Goal: Information Seeking & Learning: Learn about a topic

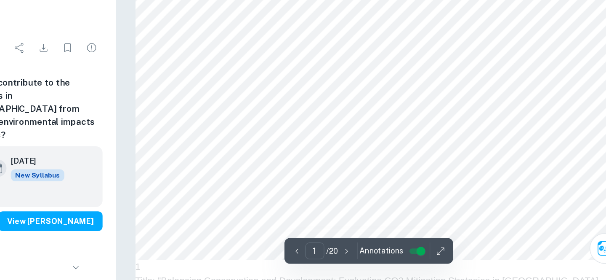
scroll to position [251, 0]
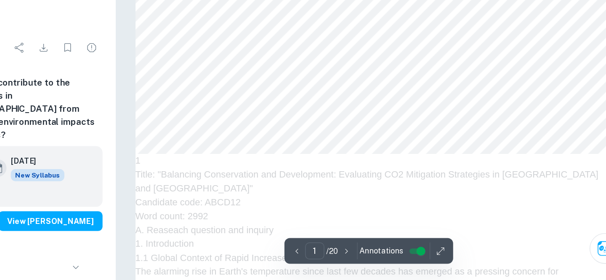
type input "2"
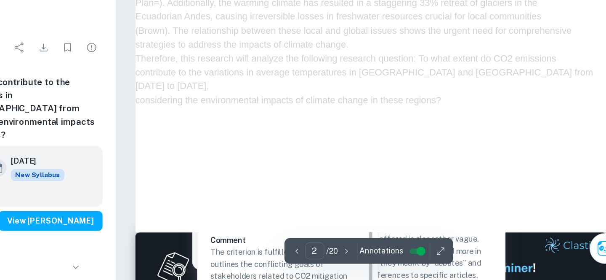
scroll to position [731, 0]
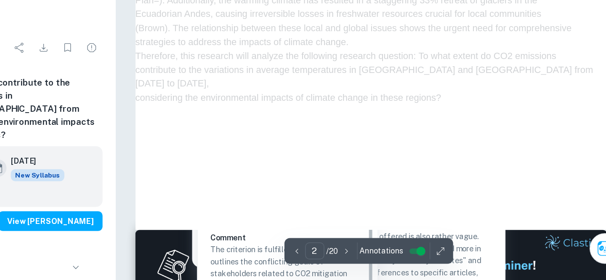
drag, startPoint x: 507, startPoint y: 170, endPoint x: 491, endPoint y: 129, distance: 44.2
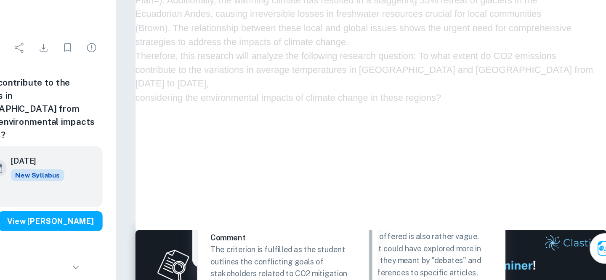
scroll to position [731, 0]
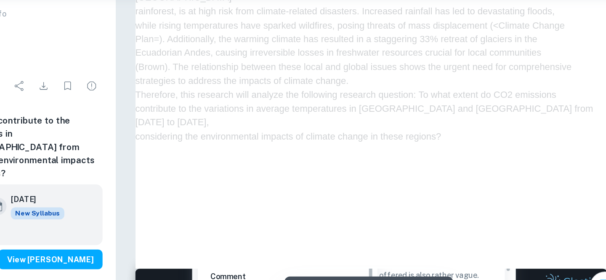
click at [413, 174] on p "The student clearly explains the tensions that result from the described strate…" at bounding box center [443, 182] width 119 height 19
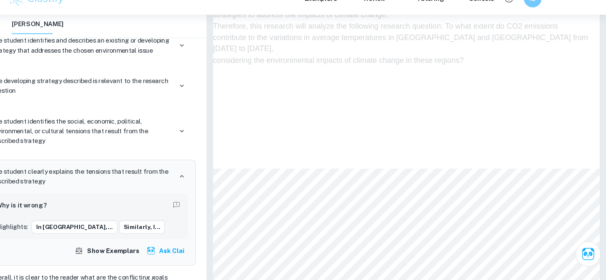
scroll to position [13, 0]
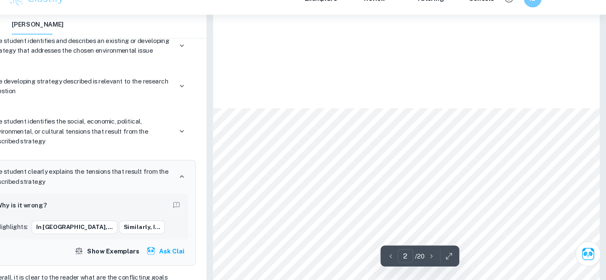
type input "3"
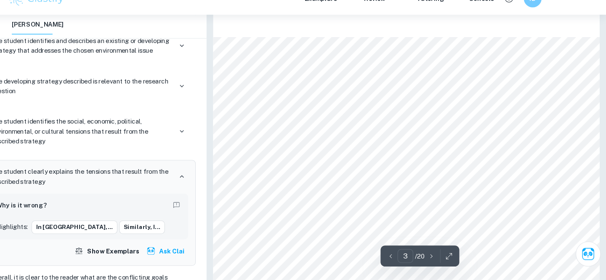
scroll to position [921, 0]
drag, startPoint x: 258, startPoint y: 125, endPoint x: 373, endPoint y: 186, distance: 130.0
drag, startPoint x: 382, startPoint y: 197, endPoint x: 323, endPoint y: 167, distance: 65.7
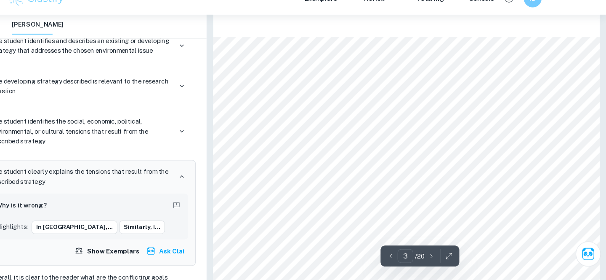
drag, startPoint x: 365, startPoint y: 194, endPoint x: 270, endPoint y: 128, distance: 116.2
copy div "It is hypothesized that there will be a significant positive correlation betwee…"
